Goal: Information Seeking & Learning: Learn about a topic

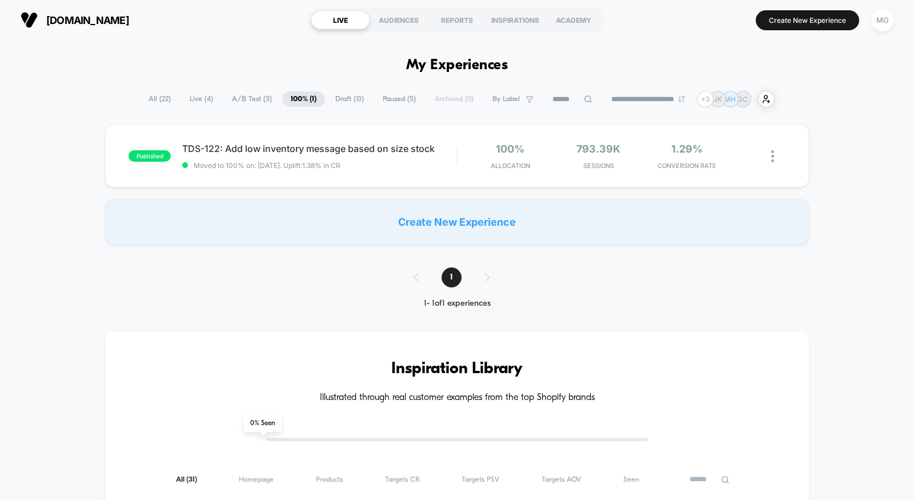
click at [239, 94] on span "A/B Test ( 3 )" at bounding box center [251, 98] width 57 height 15
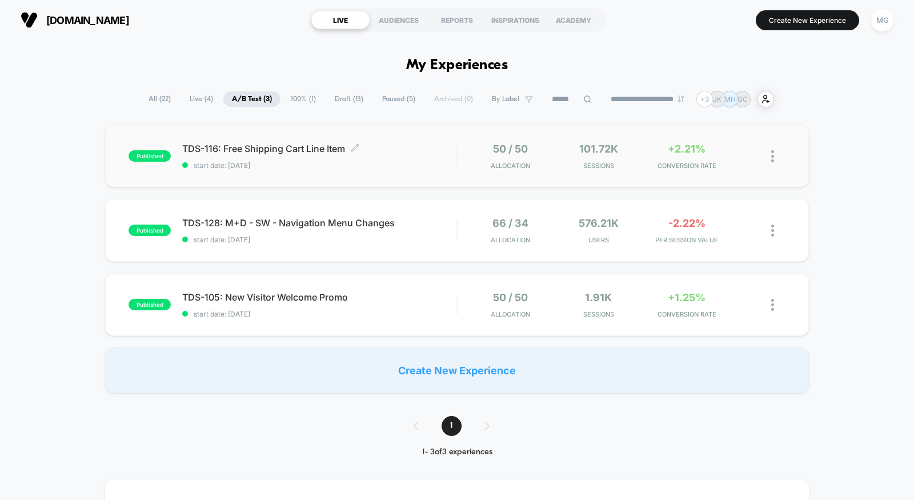
click at [371, 164] on span "start date: [DATE]" at bounding box center [319, 165] width 274 height 9
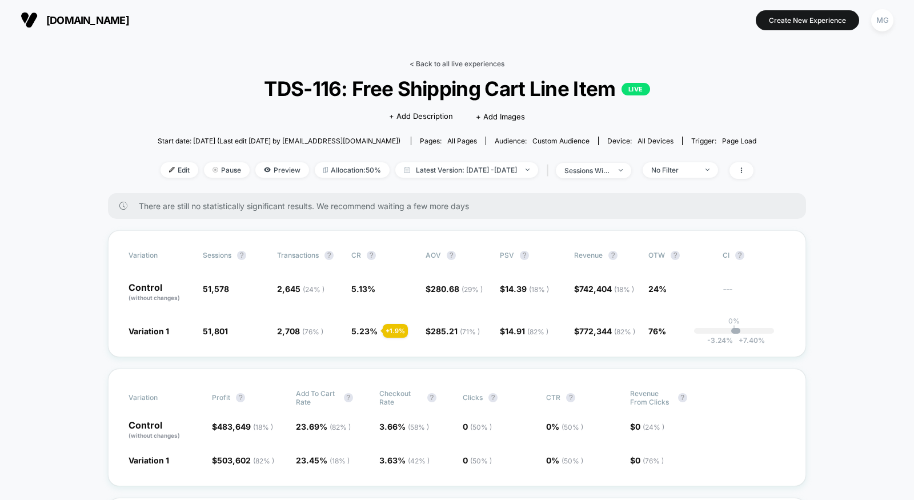
click at [438, 65] on link "< Back to all live experiences" at bounding box center [457, 63] width 95 height 9
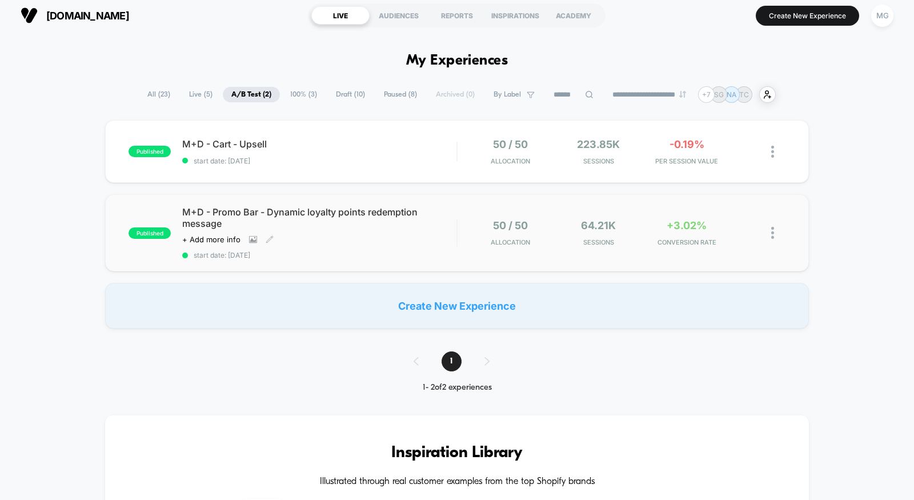
click at [395, 260] on div "published M+D - Promo Bar - Dynamic loyalty points redemption message Click to …" at bounding box center [457, 232] width 704 height 77
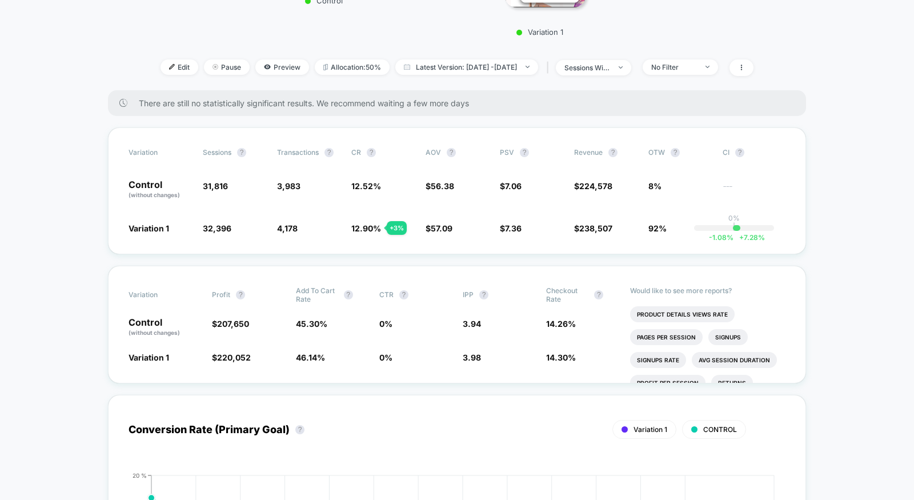
scroll to position [386, 0]
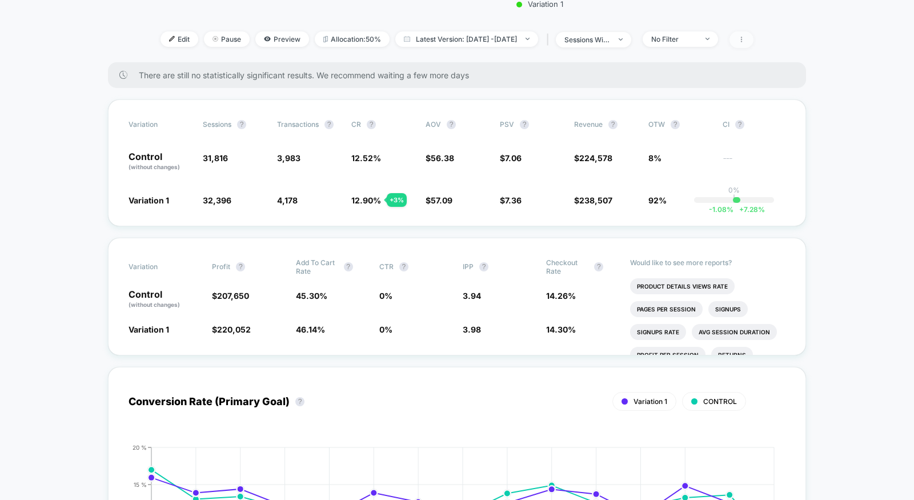
click at [753, 34] on span at bounding box center [741, 39] width 24 height 17
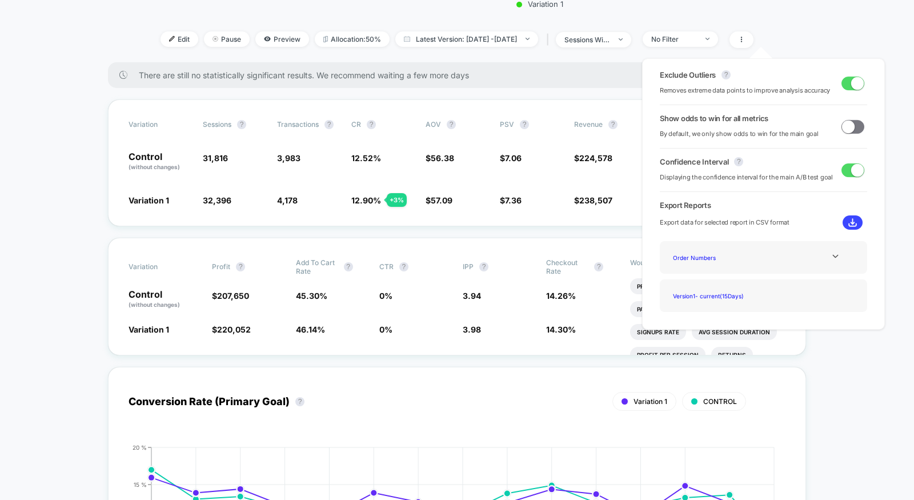
click at [850, 129] on span at bounding box center [852, 127] width 23 height 14
click at [511, 174] on div "Variation Sessions ? Transactions ? CR ? AOV ? PSV ? Revenue ? OTW ? CI ? Contr…" at bounding box center [457, 162] width 698 height 127
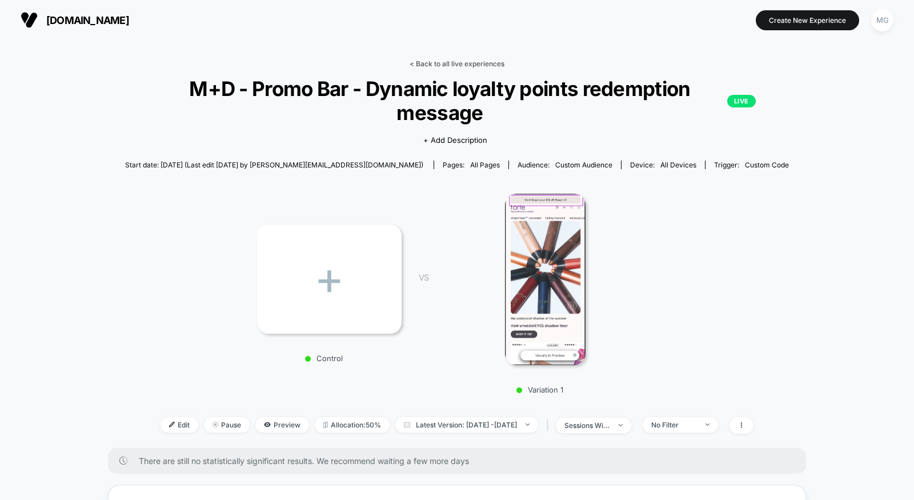
click at [450, 61] on link "< Back to all live experiences" at bounding box center [457, 63] width 95 height 9
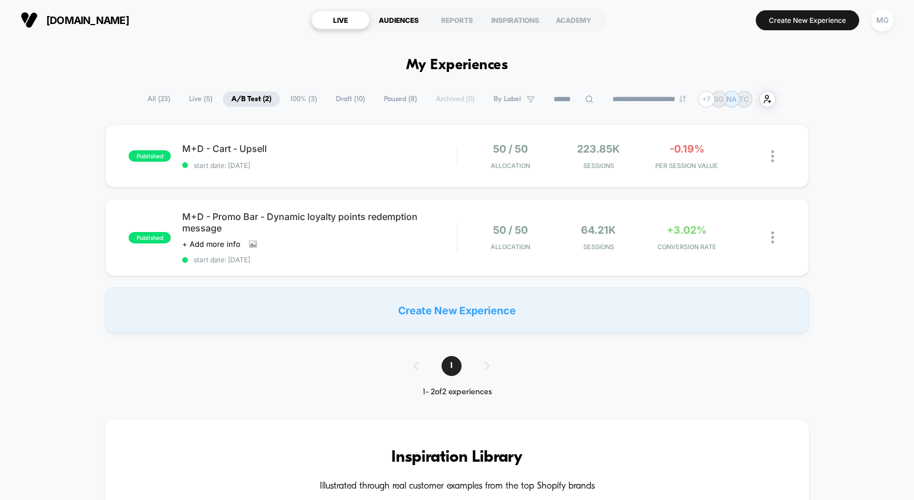
click at [392, 21] on div "AUDIENCES" at bounding box center [399, 20] width 58 height 18
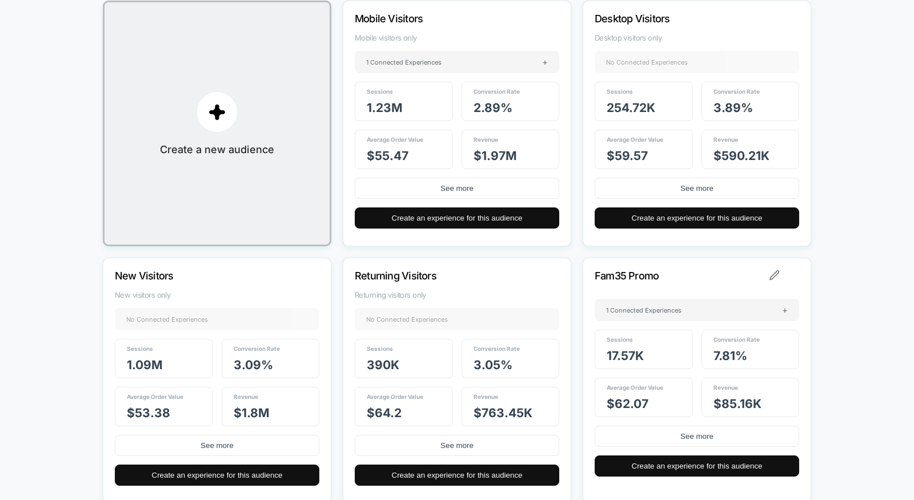
scroll to position [168, 0]
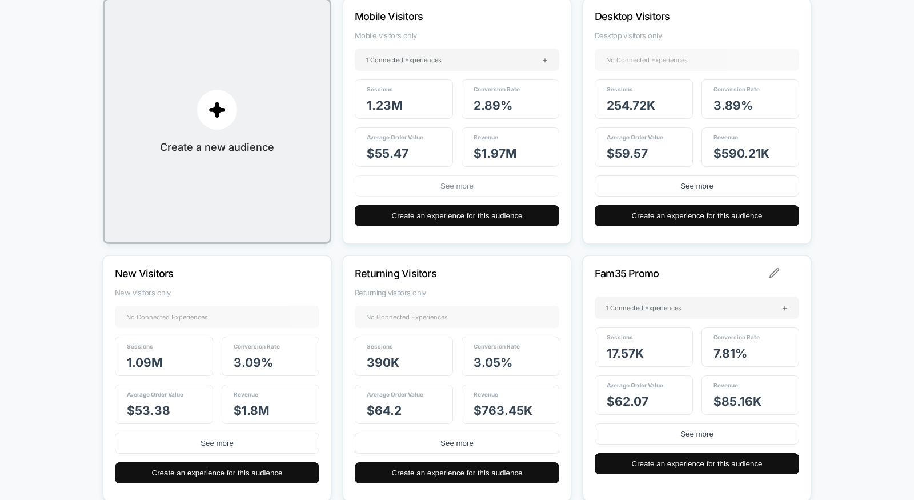
click at [472, 186] on button "See more" at bounding box center [457, 185] width 204 height 21
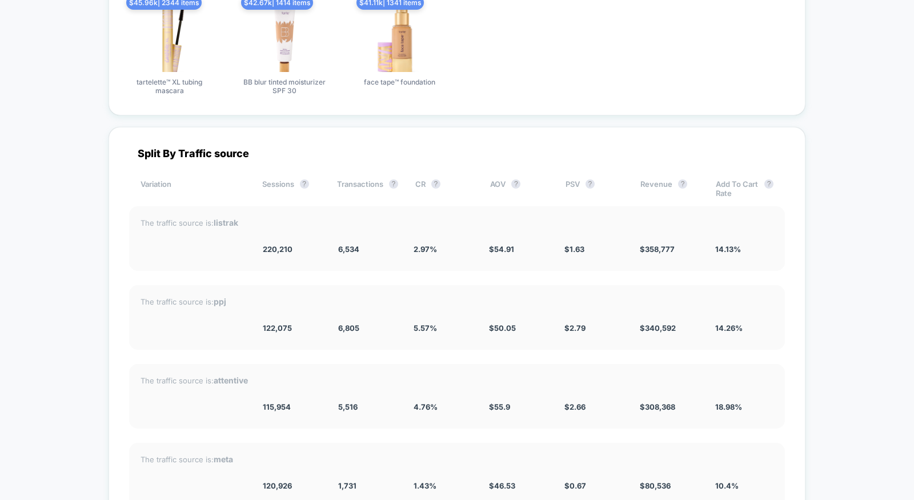
scroll to position [1943, 0]
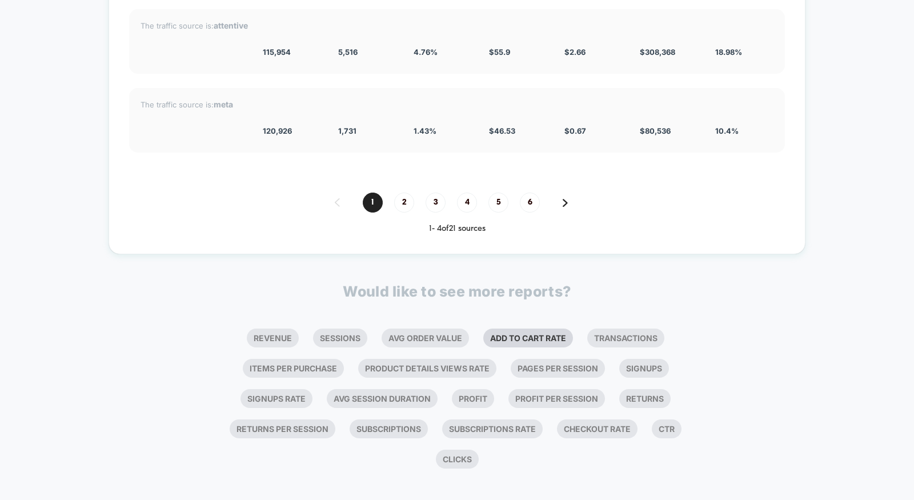
click at [502, 331] on li "Add To Cart Rate" at bounding box center [528, 337] width 90 height 19
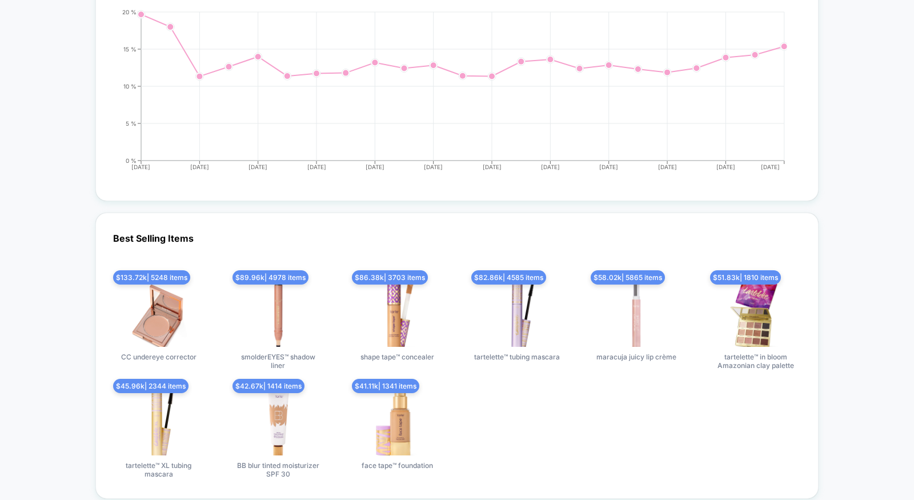
scroll to position [2201, 0]
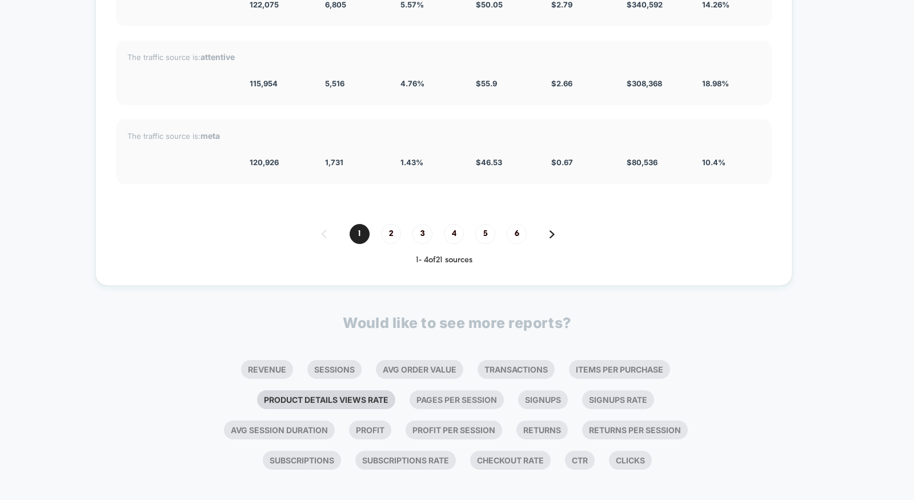
click at [304, 393] on li "Product Details Views Rate" at bounding box center [326, 399] width 138 height 19
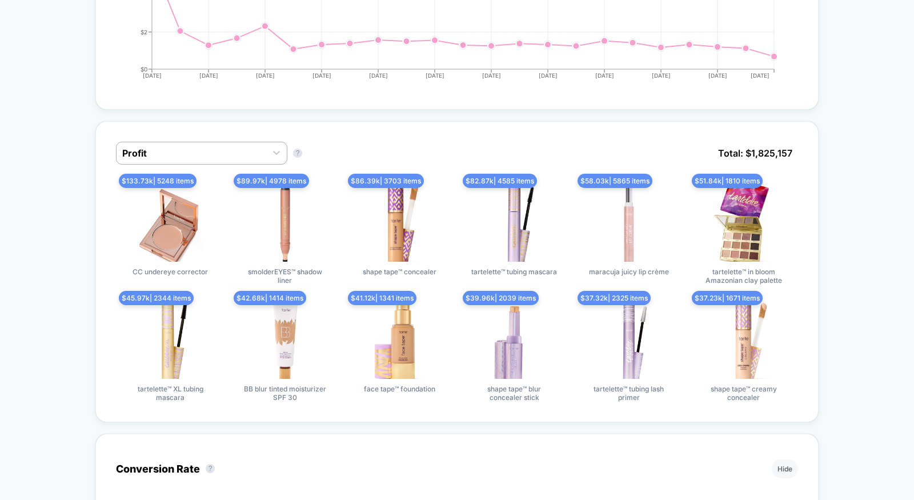
scroll to position [0, 0]
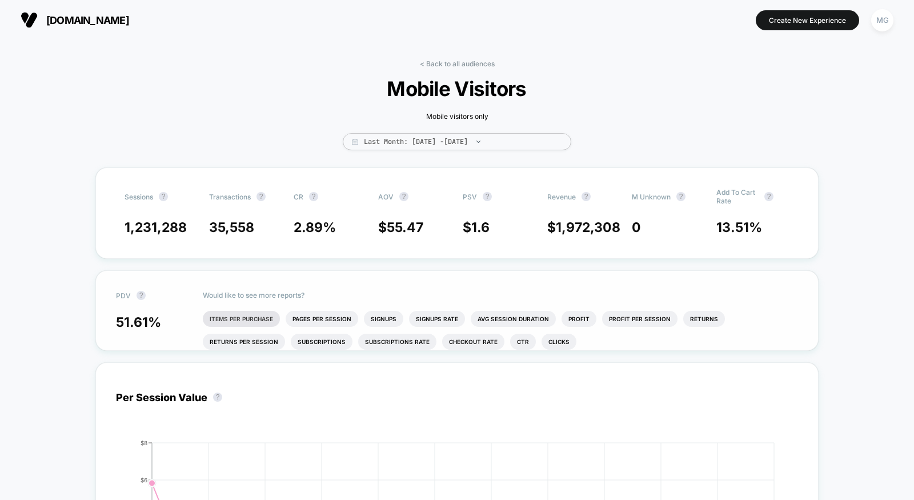
click at [267, 312] on li "Items Per Purchase" at bounding box center [241, 319] width 77 height 16
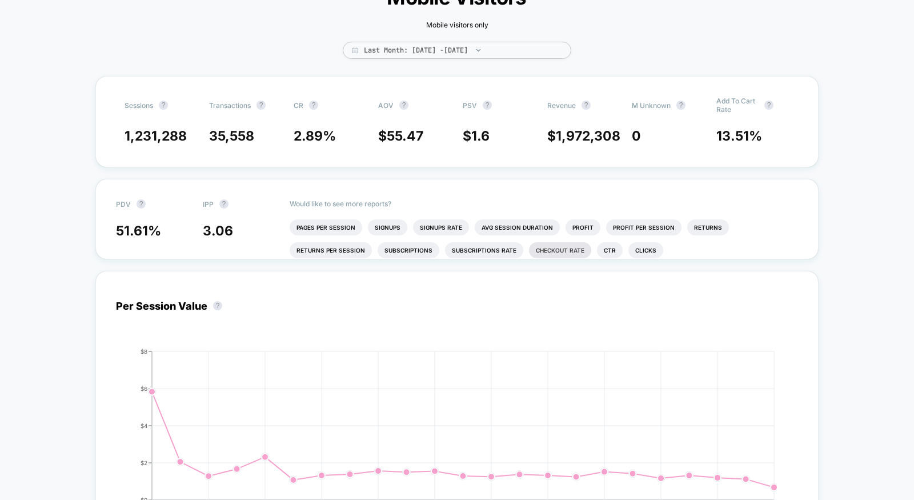
click at [540, 244] on li "Checkout Rate" at bounding box center [560, 250] width 62 height 16
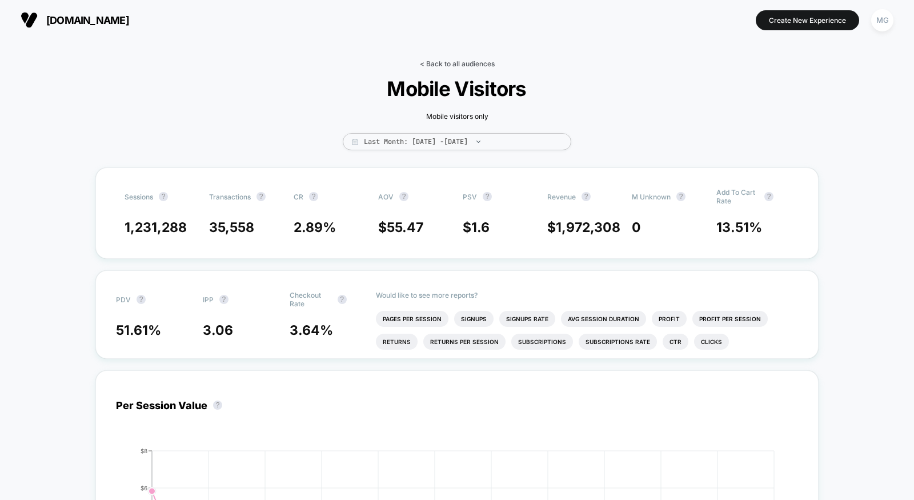
click at [458, 59] on link "< Back to all audiences" at bounding box center [457, 63] width 75 height 9
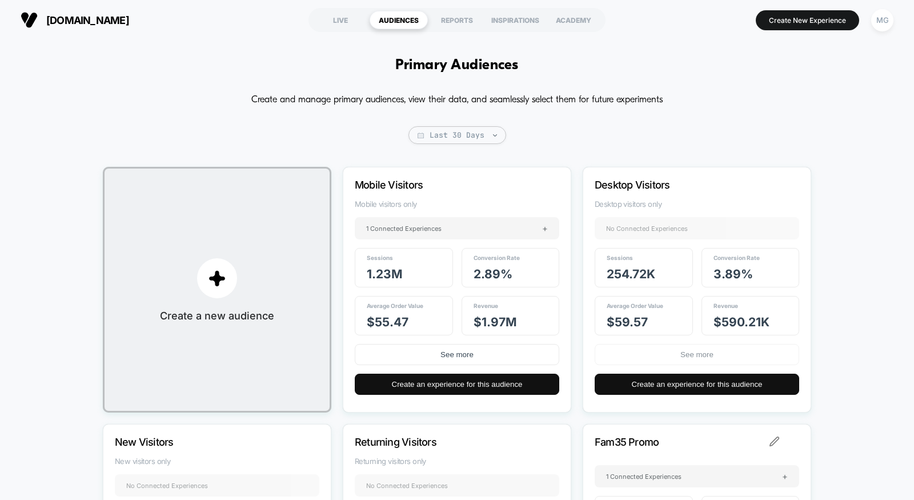
click at [620, 352] on button "See more" at bounding box center [697, 354] width 204 height 21
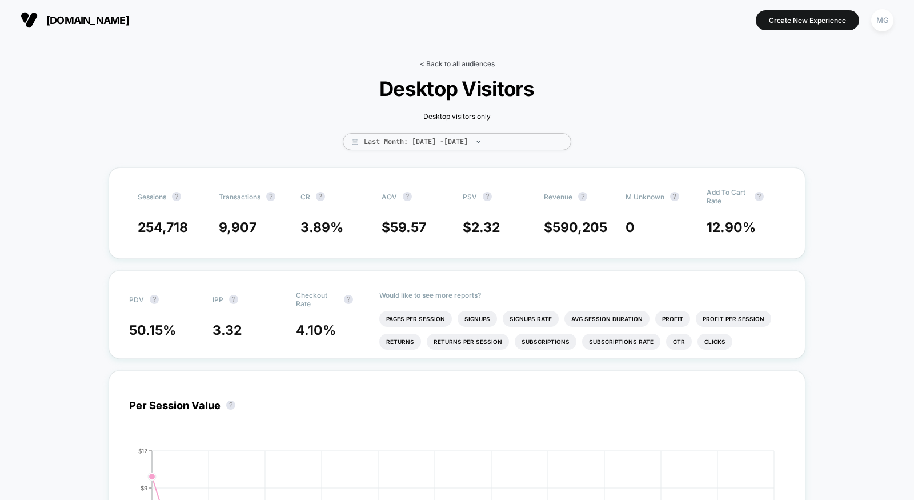
click at [441, 62] on link "< Back to all audiences" at bounding box center [457, 63] width 75 height 9
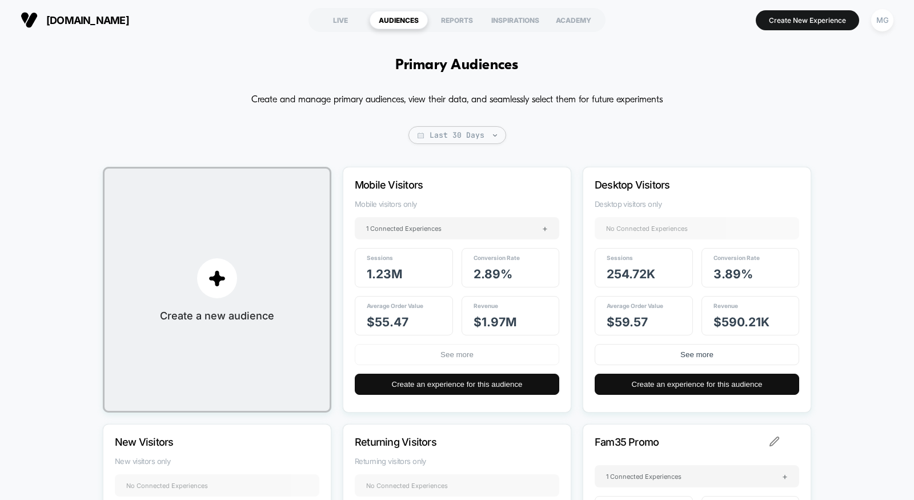
click at [443, 353] on button "See more" at bounding box center [457, 354] width 204 height 21
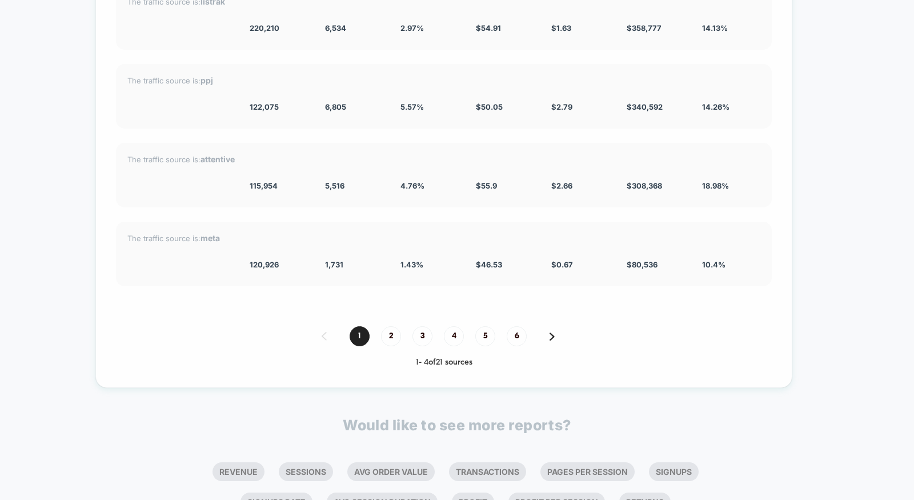
scroll to position [2831, 0]
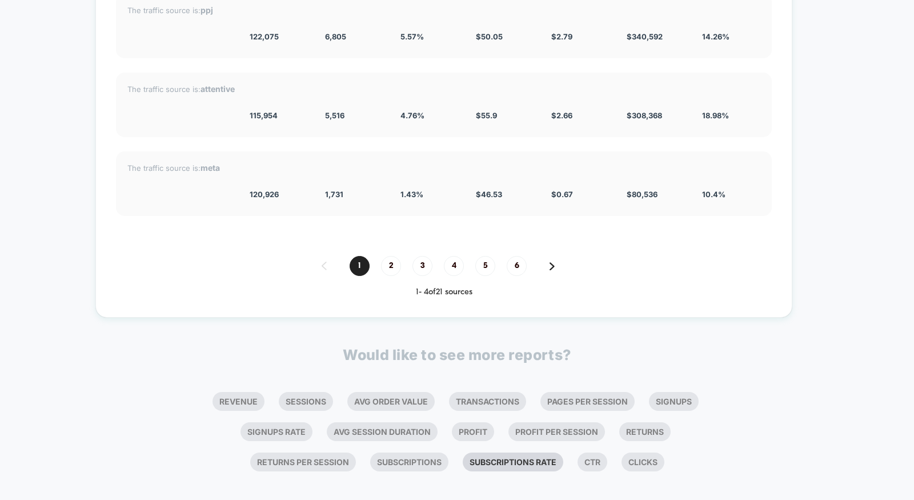
click at [488, 454] on li "Subscriptions Rate" at bounding box center [513, 461] width 101 height 19
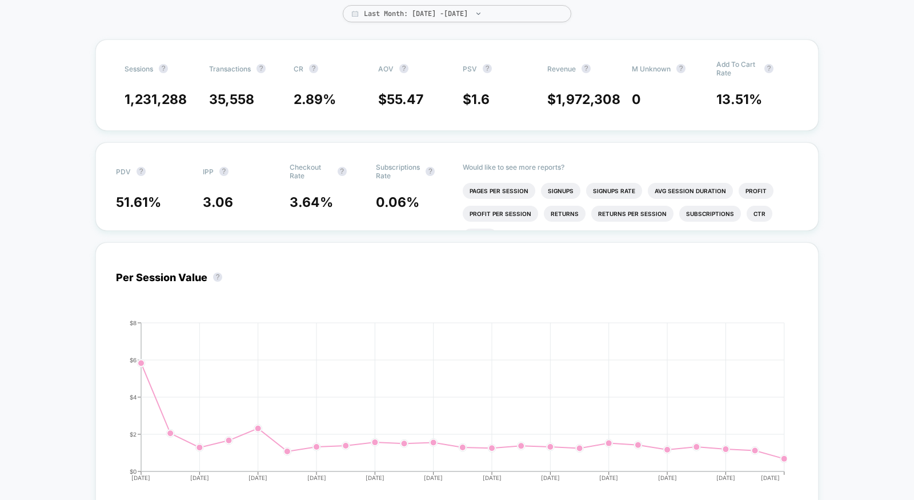
scroll to position [0, 0]
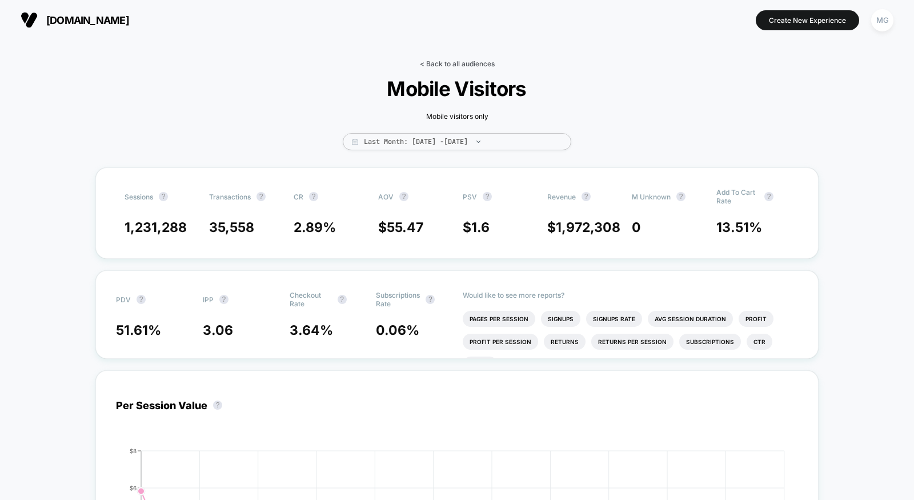
click at [447, 66] on link "< Back to all audiences" at bounding box center [457, 63] width 75 height 9
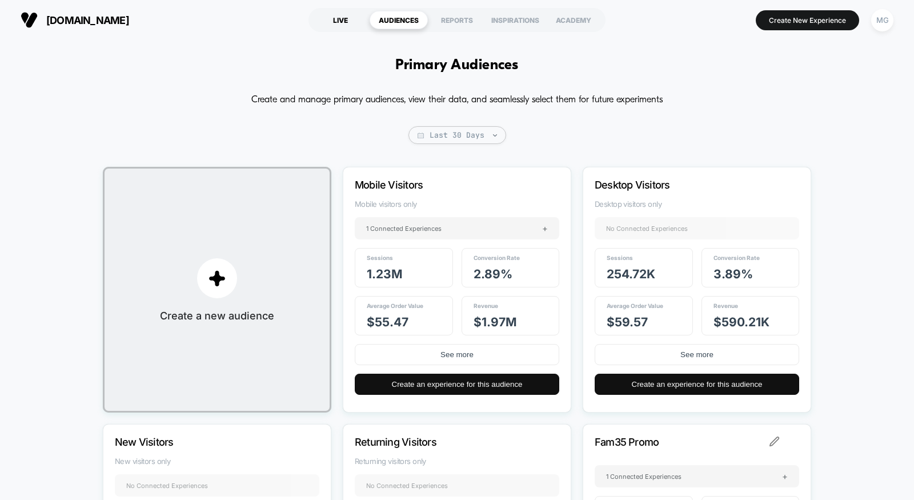
click at [346, 17] on div "LIVE" at bounding box center [340, 20] width 58 height 18
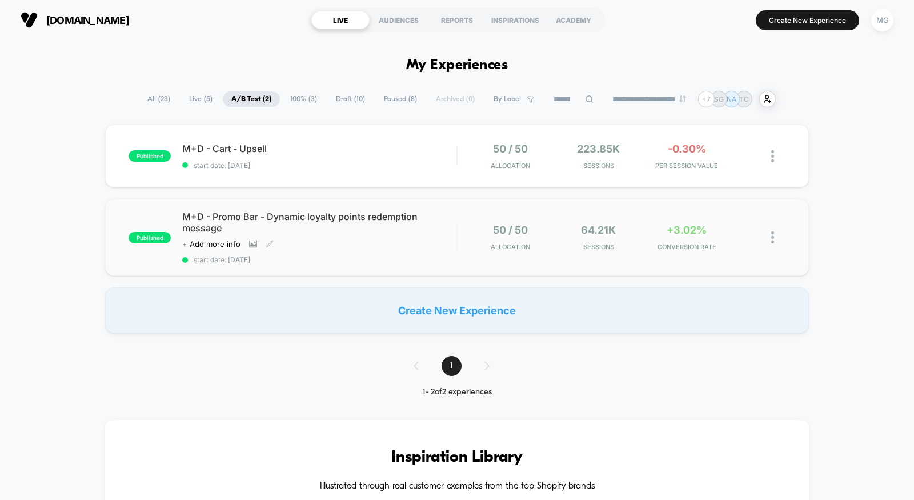
click at [390, 239] on div "M+D - Promo Bar - Dynamic loyalty points redemption message Click to view image…" at bounding box center [319, 237] width 274 height 53
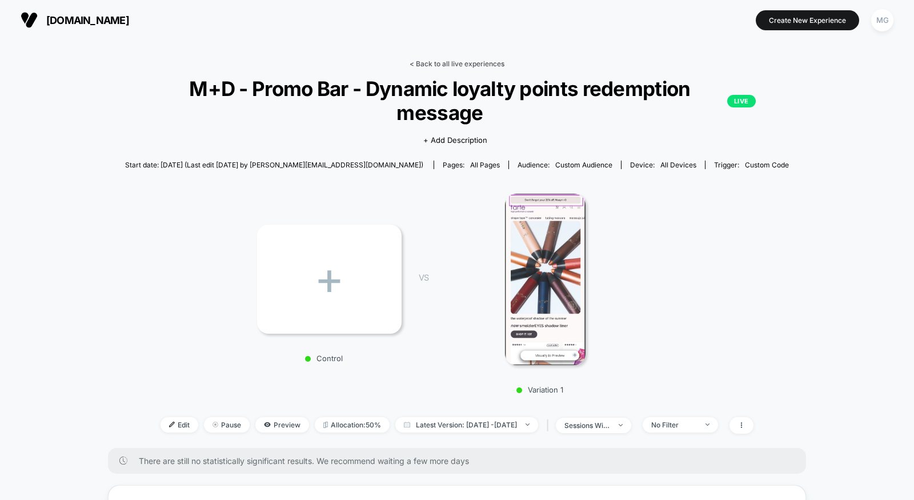
click at [427, 61] on link "< Back to all live experiences" at bounding box center [457, 63] width 95 height 9
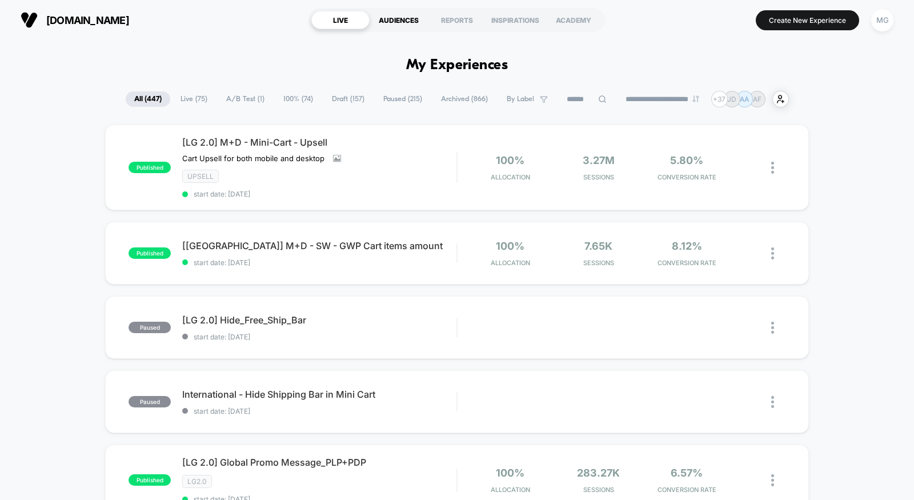
click at [410, 26] on div "AUDIENCES" at bounding box center [399, 20] width 58 height 18
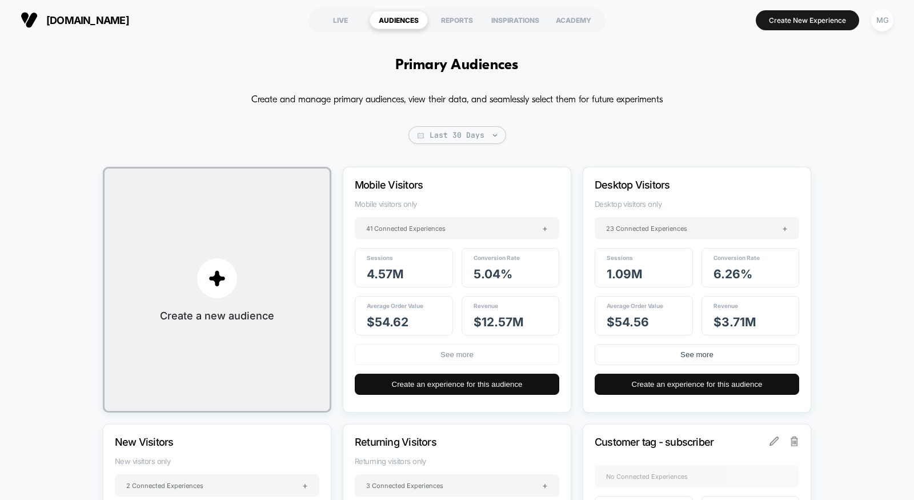
click at [456, 351] on button "See more" at bounding box center [457, 354] width 204 height 21
